Goal: Task Accomplishment & Management: Manage account settings

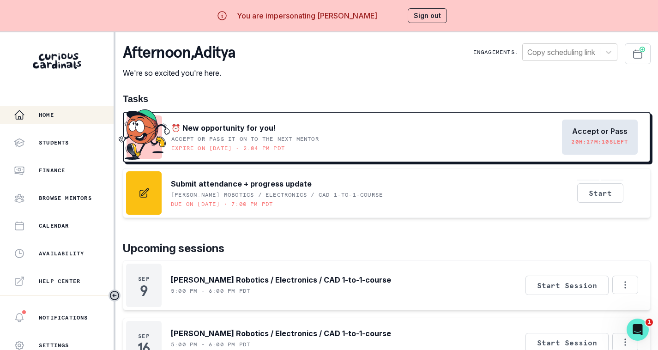
click at [607, 136] on p "Accept or Pass" at bounding box center [599, 131] width 55 height 9
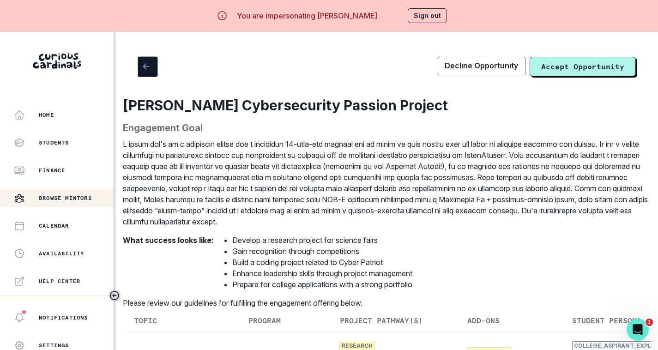
click at [149, 64] on icon "button" at bounding box center [145, 66] width 9 height 9
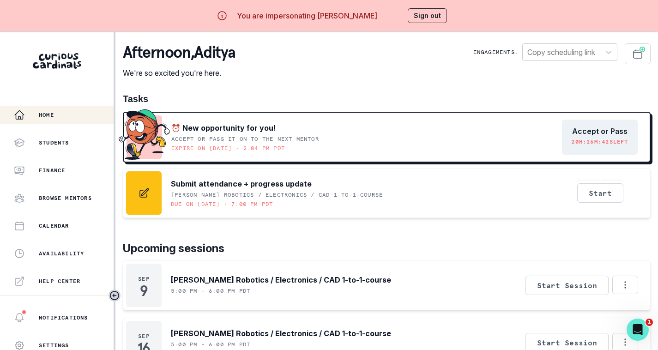
click at [429, 17] on button "Sign out" at bounding box center [427, 15] width 39 height 15
